Goal: Find specific page/section: Find specific page/section

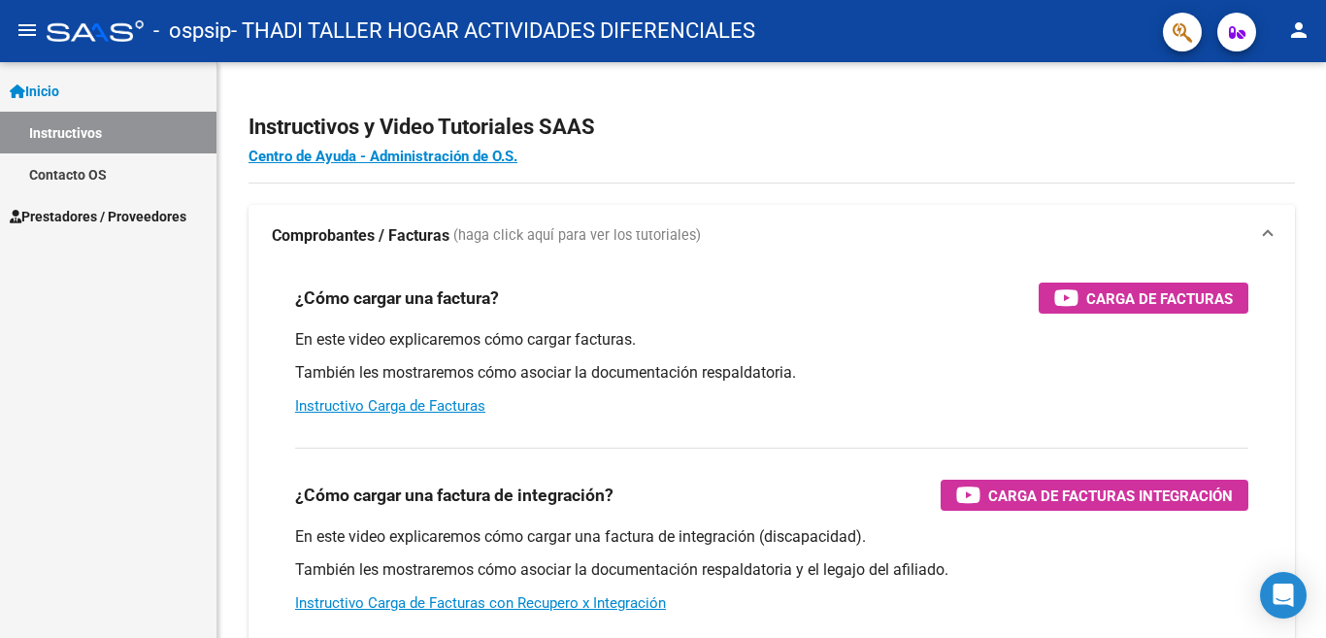
click at [58, 176] on link "Contacto OS" at bounding box center [108, 174] width 216 height 42
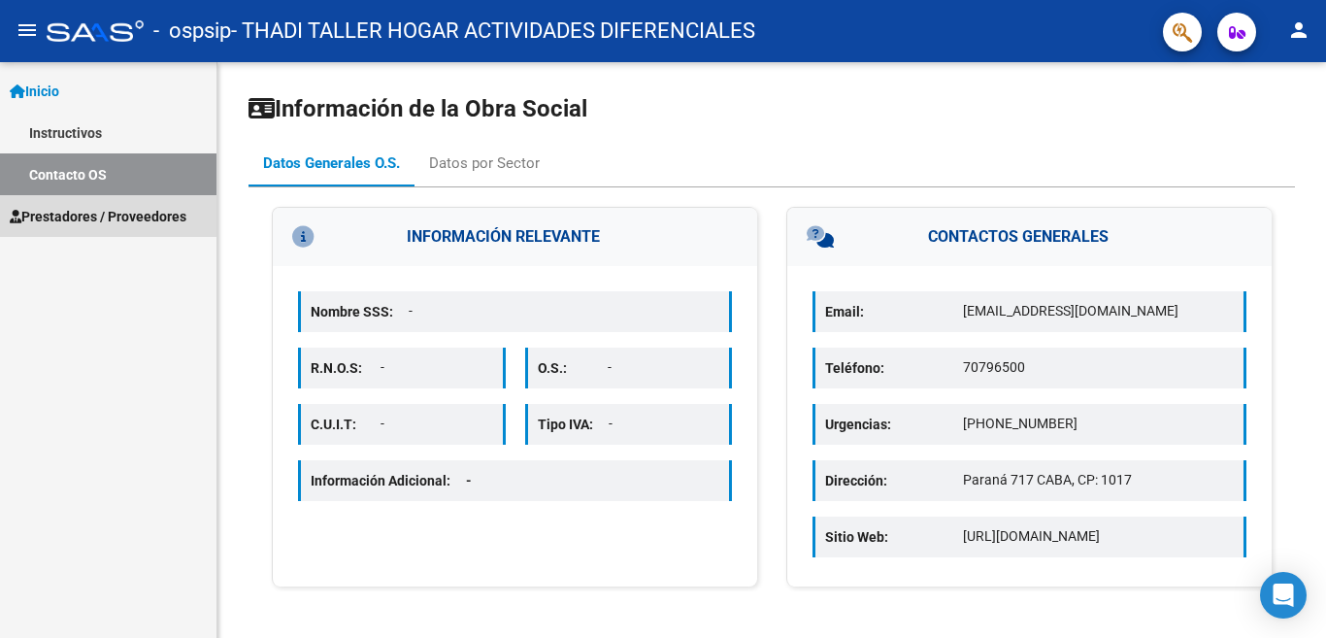
click at [84, 223] on span "Prestadores / Proveedores" at bounding box center [98, 216] width 177 height 21
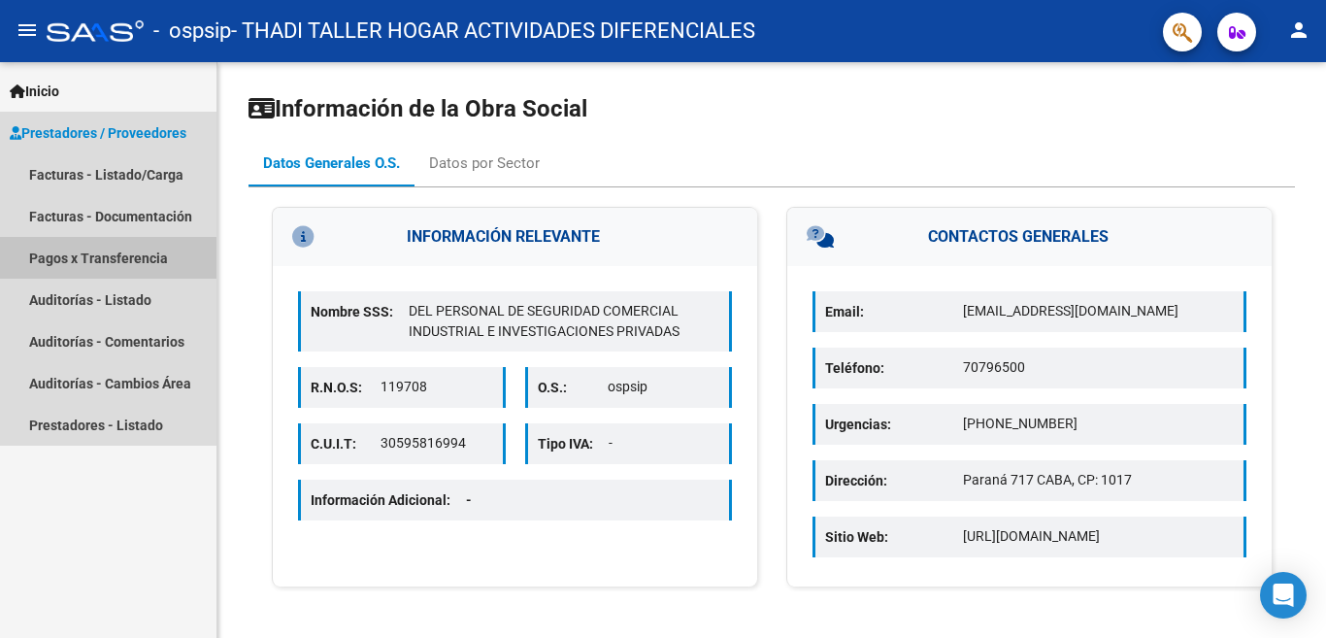
click at [98, 261] on link "Pagos x Transferencia" at bounding box center [108, 258] width 216 height 42
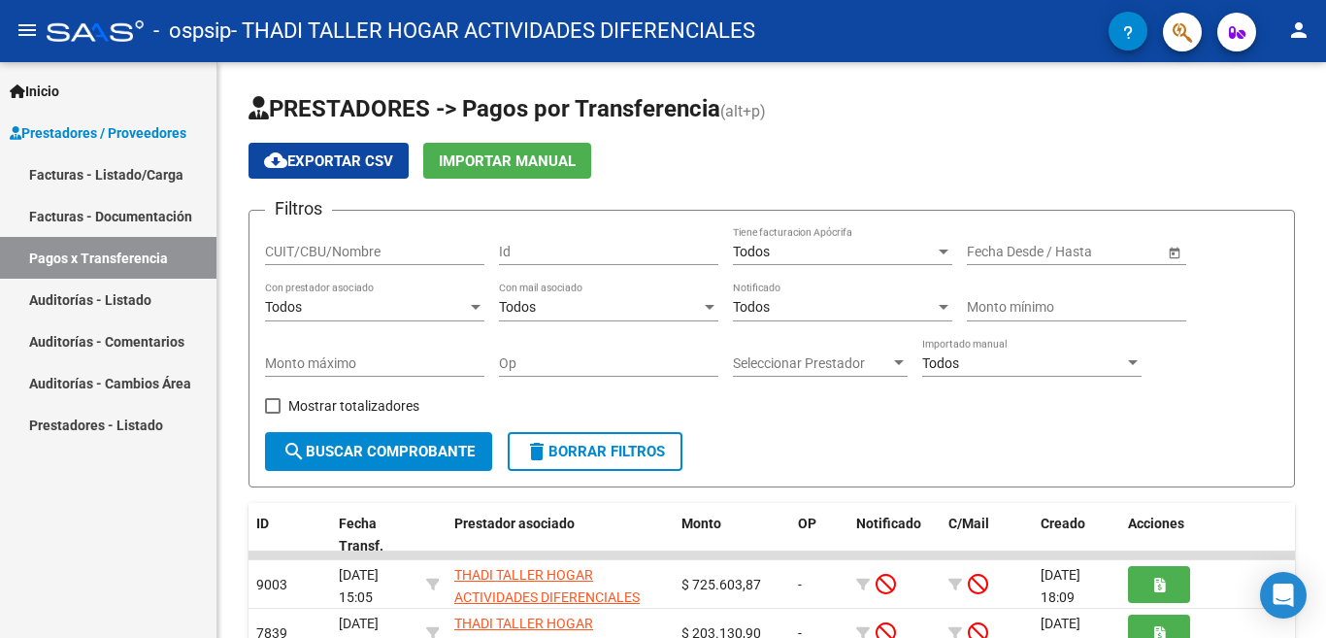
click at [145, 212] on link "Facturas - Documentación" at bounding box center [108, 216] width 216 height 42
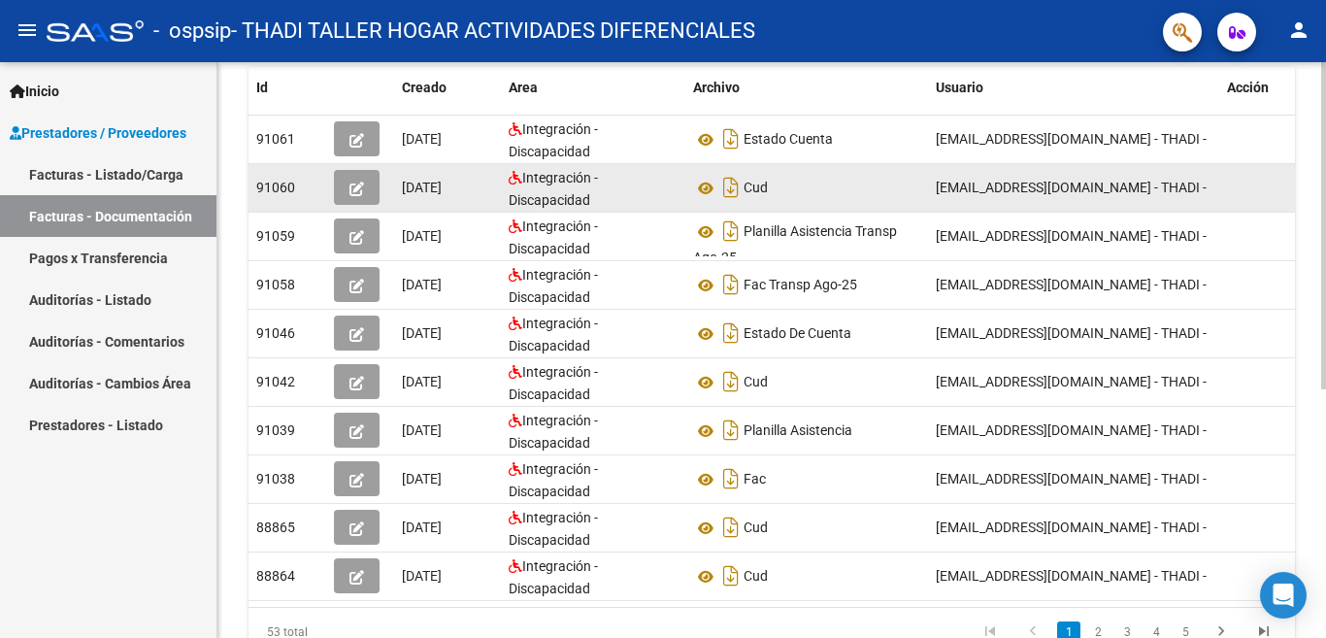
scroll to position [438, 0]
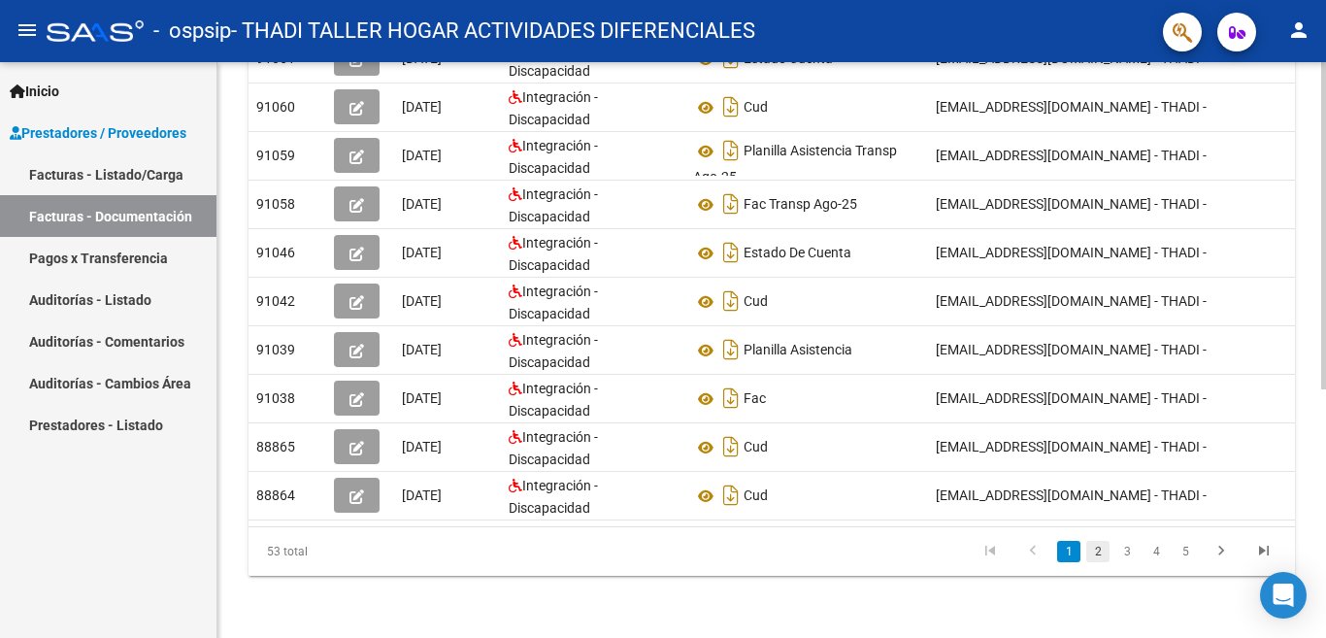
click at [1101, 547] on link "2" at bounding box center [1097, 551] width 23 height 21
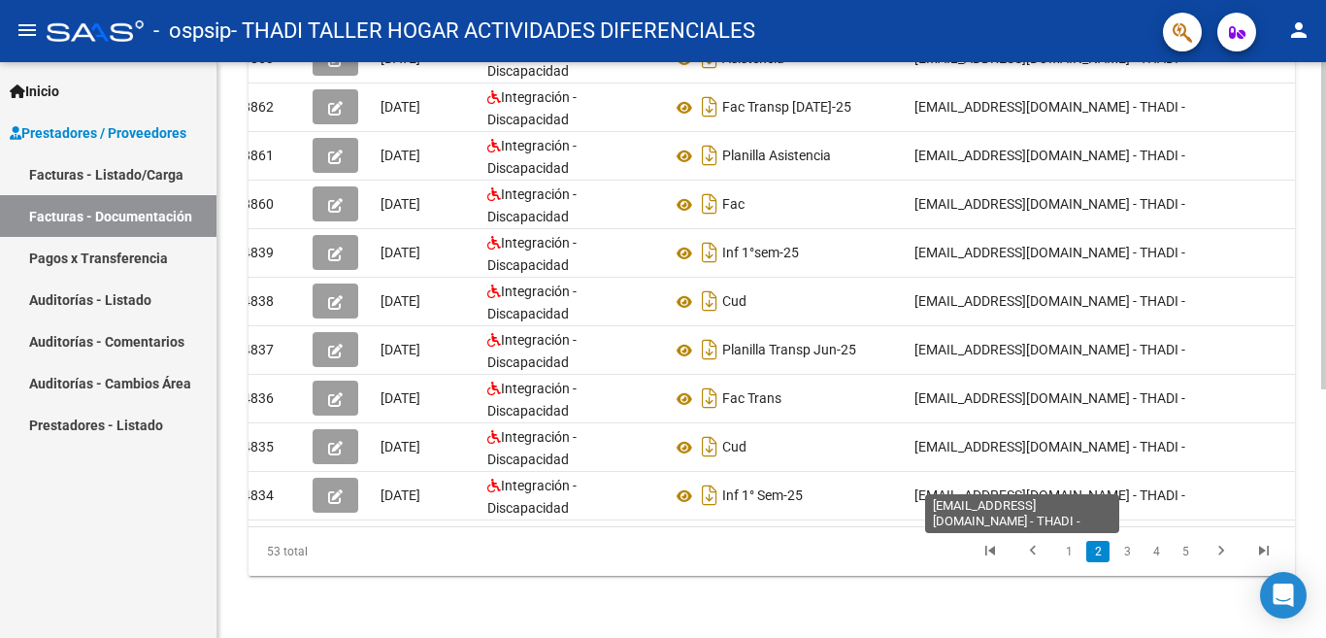
scroll to position [0, 0]
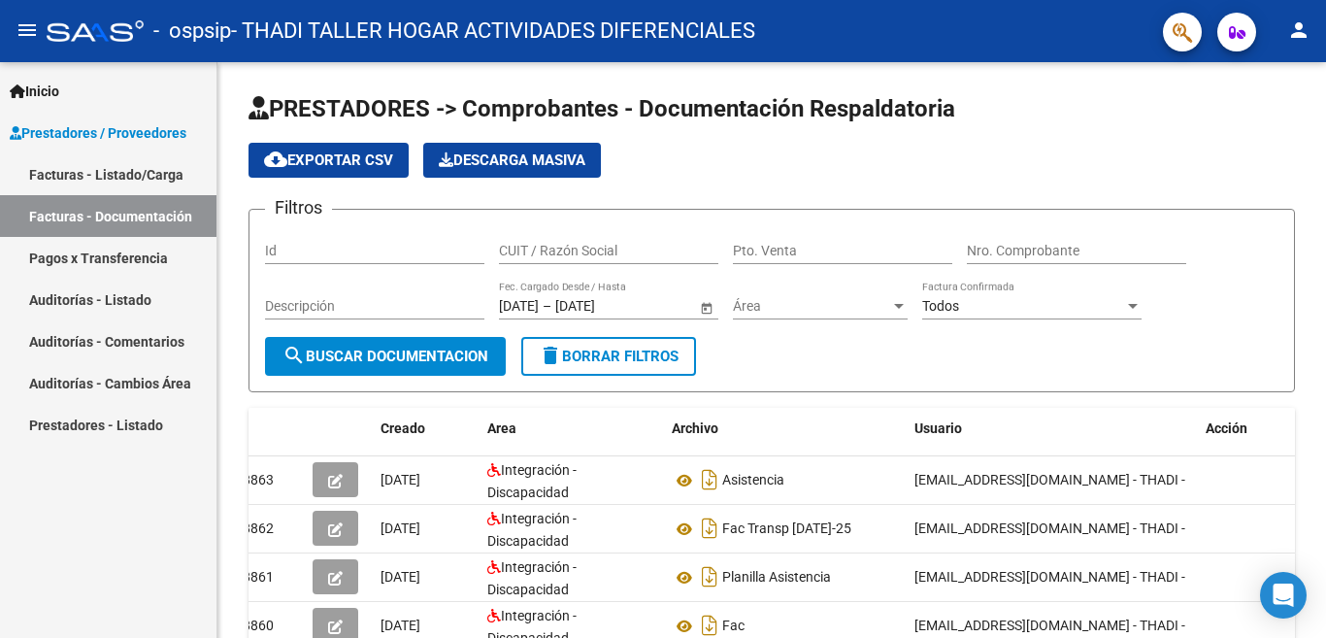
click at [1288, 28] on mat-icon "person" at bounding box center [1298, 29] width 23 height 23
click at [1228, 34] on div at bounding box center [663, 319] width 1326 height 638
click at [1229, 34] on icon "button" at bounding box center [1237, 32] width 17 height 15
